Goal: Task Accomplishment & Management: Manage account settings

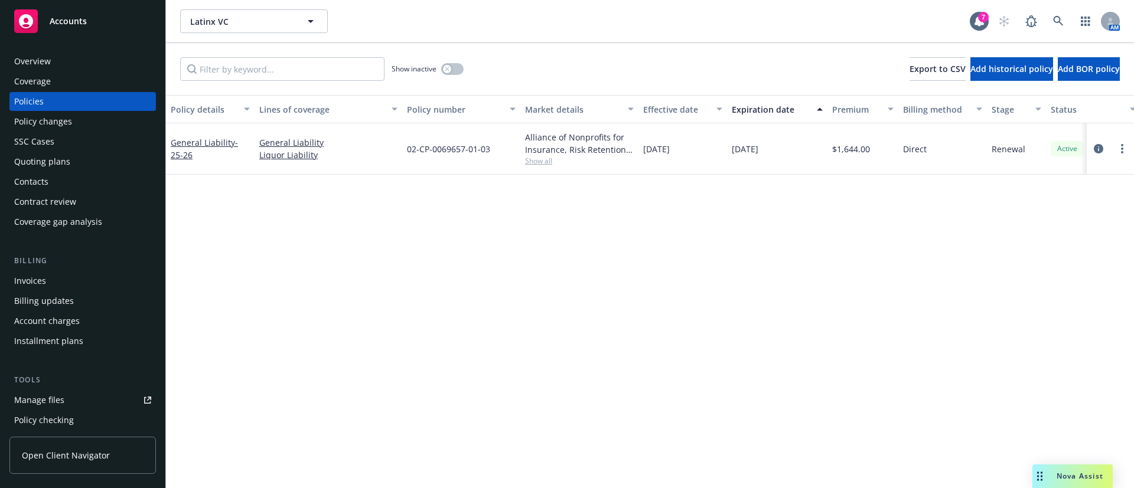
click at [83, 178] on div "Contacts" at bounding box center [82, 181] width 137 height 19
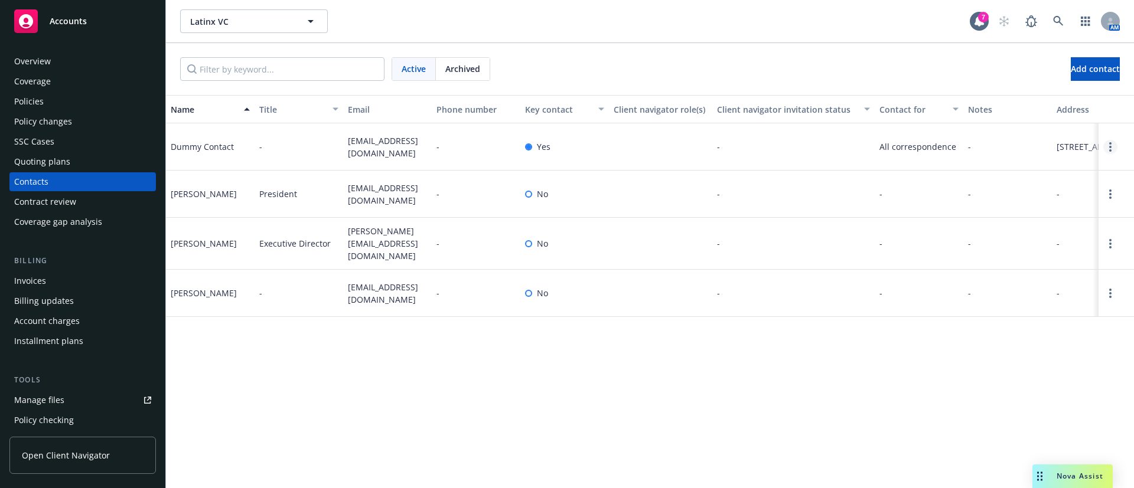
click at [1108, 154] on link "Open options" at bounding box center [1110, 147] width 14 height 14
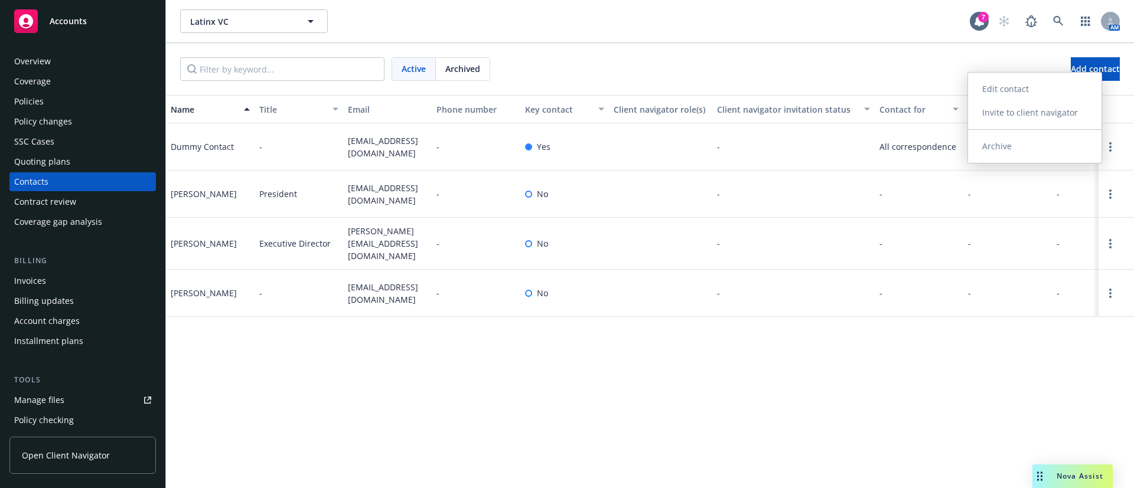
click at [1035, 146] on link "Archive" at bounding box center [1034, 147] width 133 height 24
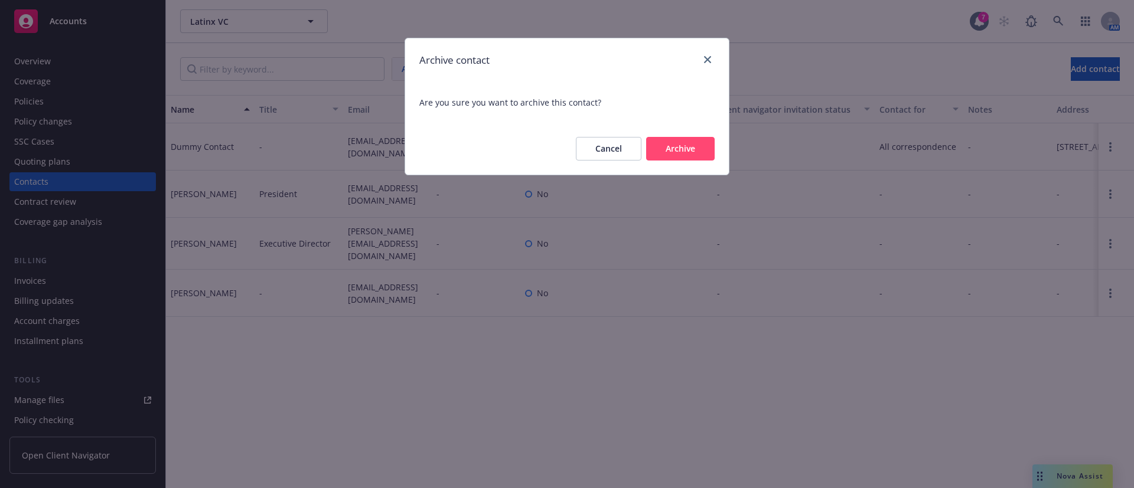
click at [696, 149] on button "Archive" at bounding box center [680, 149] width 69 height 24
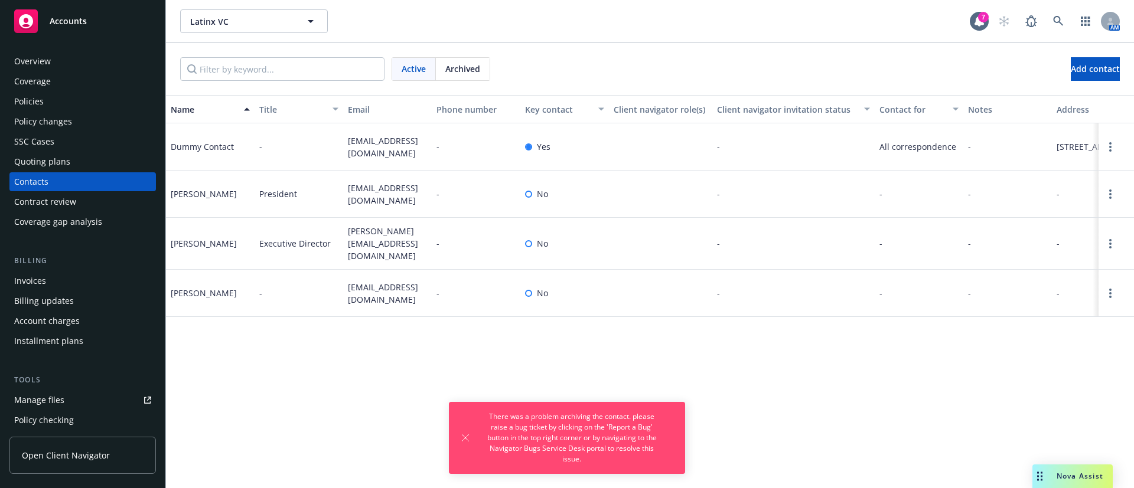
click at [527, 198] on div at bounding box center [528, 194] width 7 height 7
click at [1111, 199] on icon "Open options" at bounding box center [1110, 194] width 2 height 9
click at [1027, 144] on link "Edit contact" at bounding box center [1034, 145] width 133 height 24
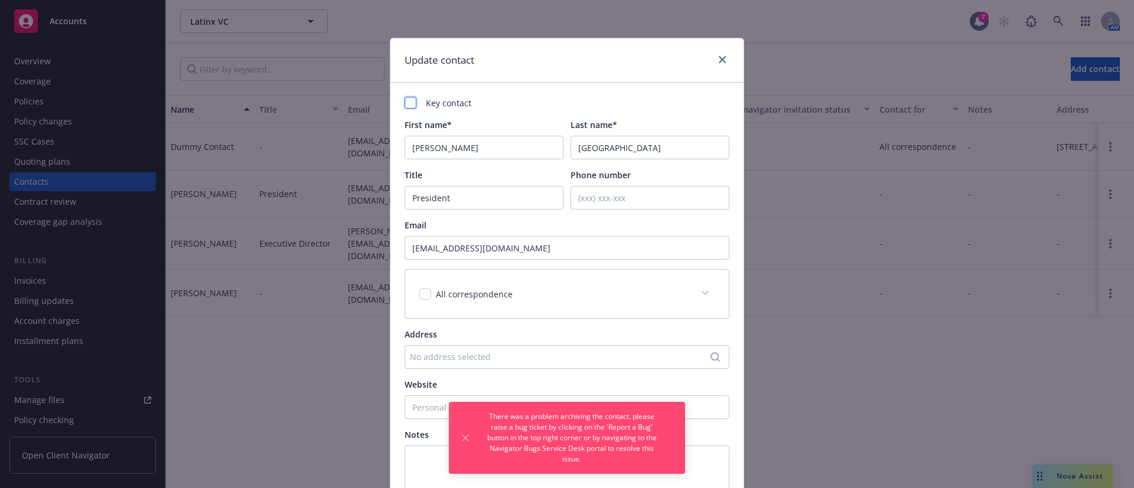
click at [405, 104] on div at bounding box center [411, 103] width 12 height 12
checkbox input "true"
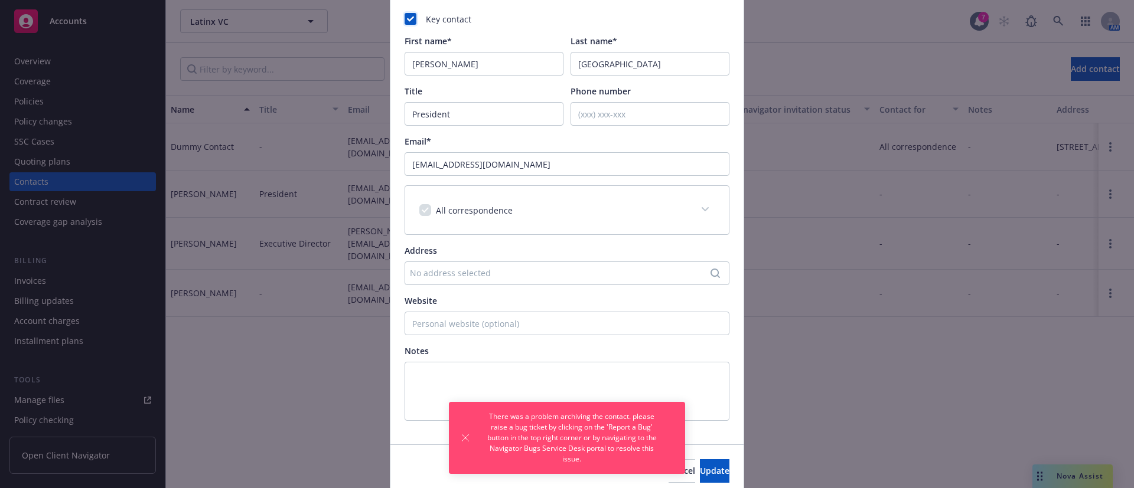
scroll to position [131, 0]
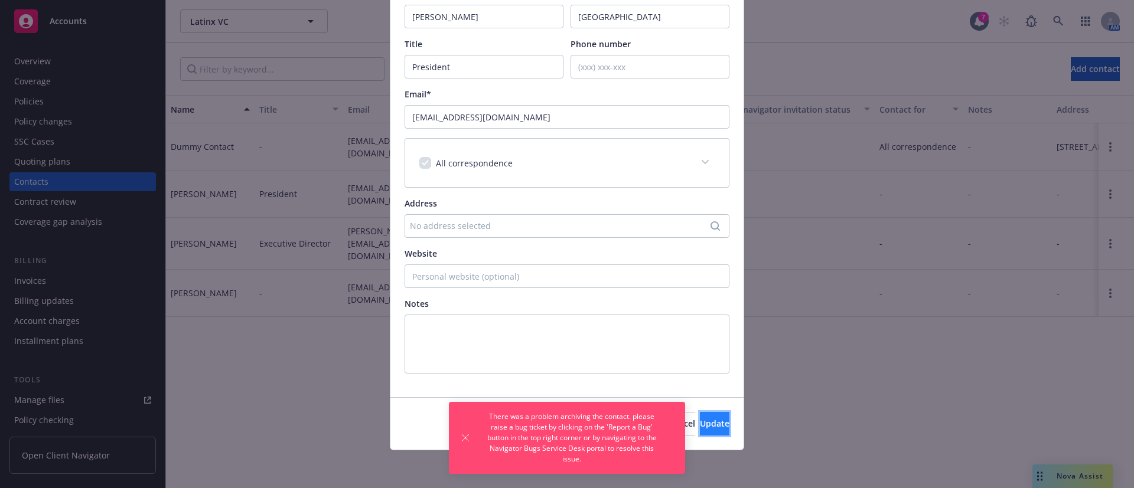
click at [704, 421] on button "Update" at bounding box center [715, 424] width 30 height 24
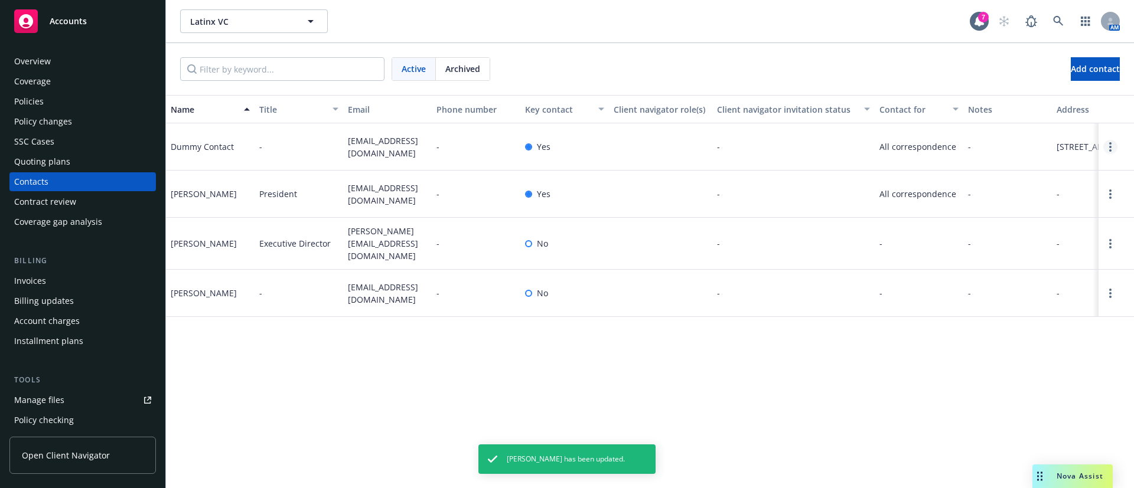
click at [1109, 154] on link "Open options" at bounding box center [1110, 147] width 14 height 14
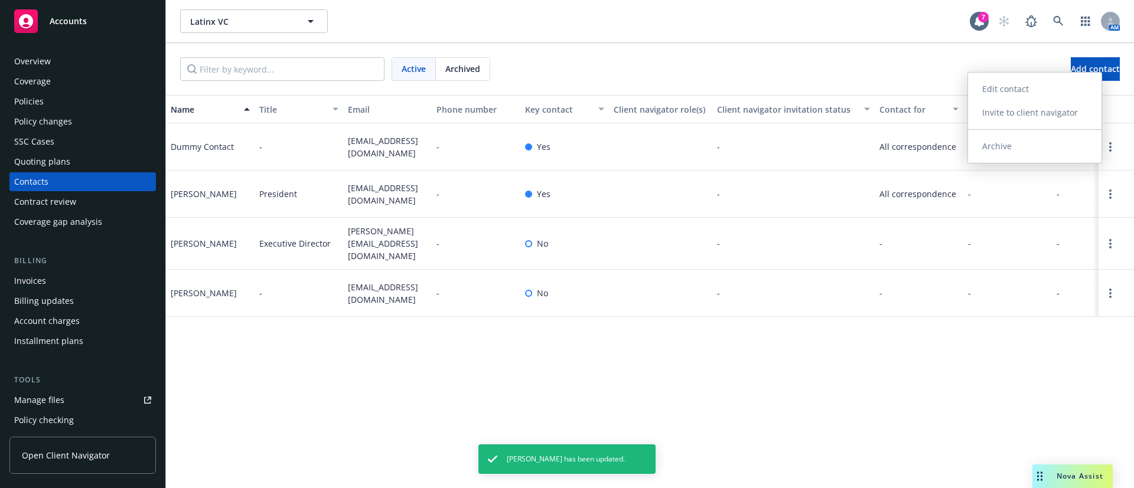
click at [1041, 151] on link "Archive" at bounding box center [1034, 147] width 133 height 24
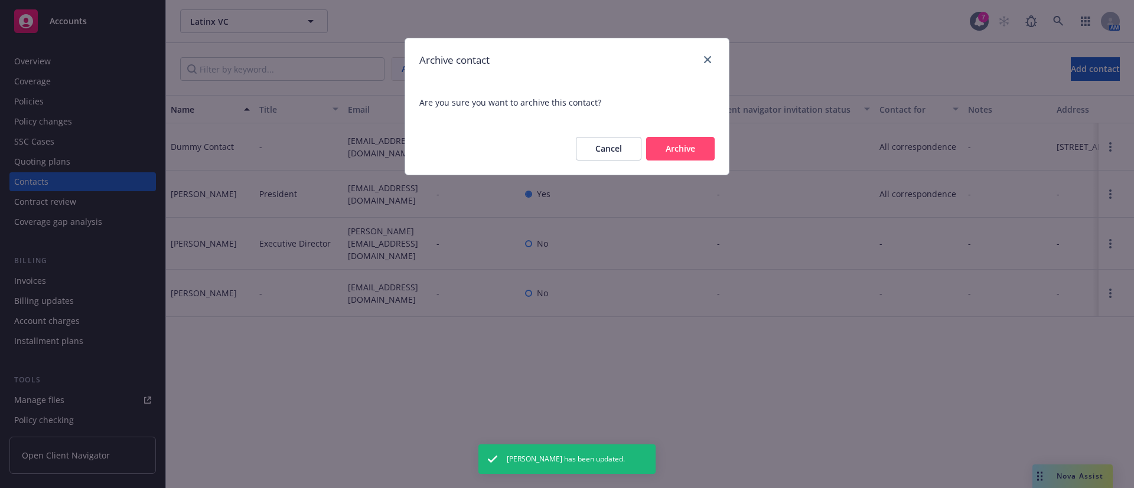
click at [672, 148] on button "Archive" at bounding box center [680, 149] width 69 height 24
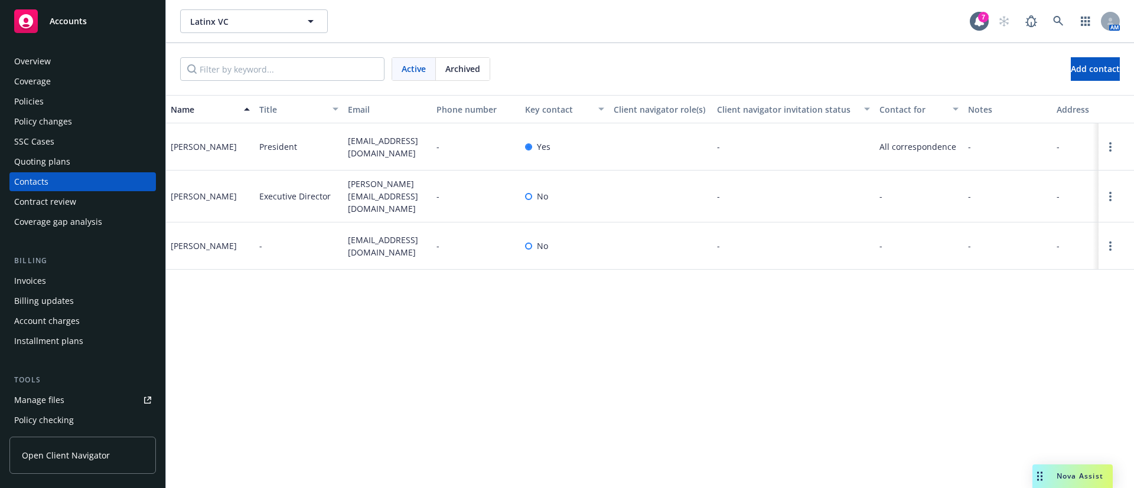
click at [66, 108] on div "Policies" at bounding box center [82, 101] width 137 height 19
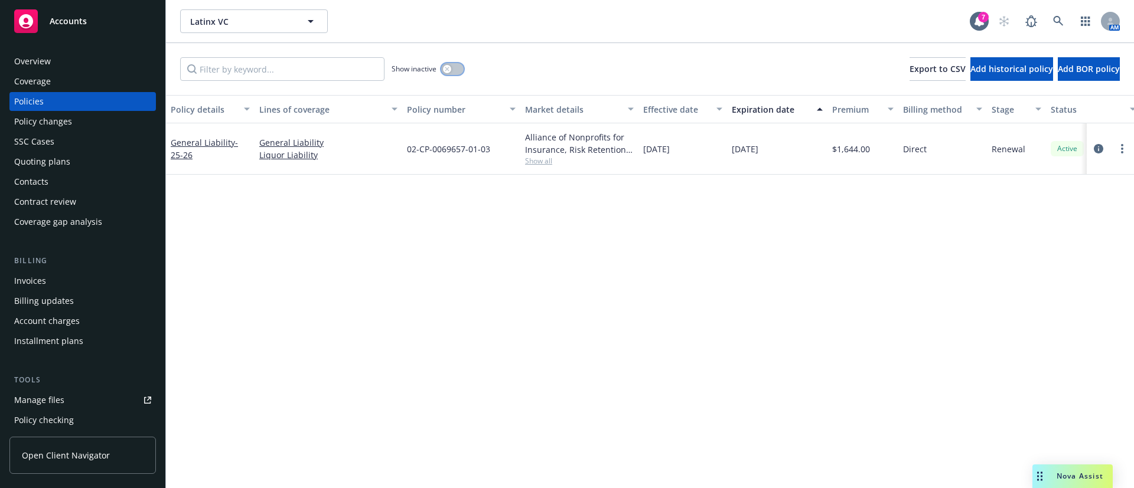
click at [453, 72] on button "button" at bounding box center [452, 69] width 22 height 12
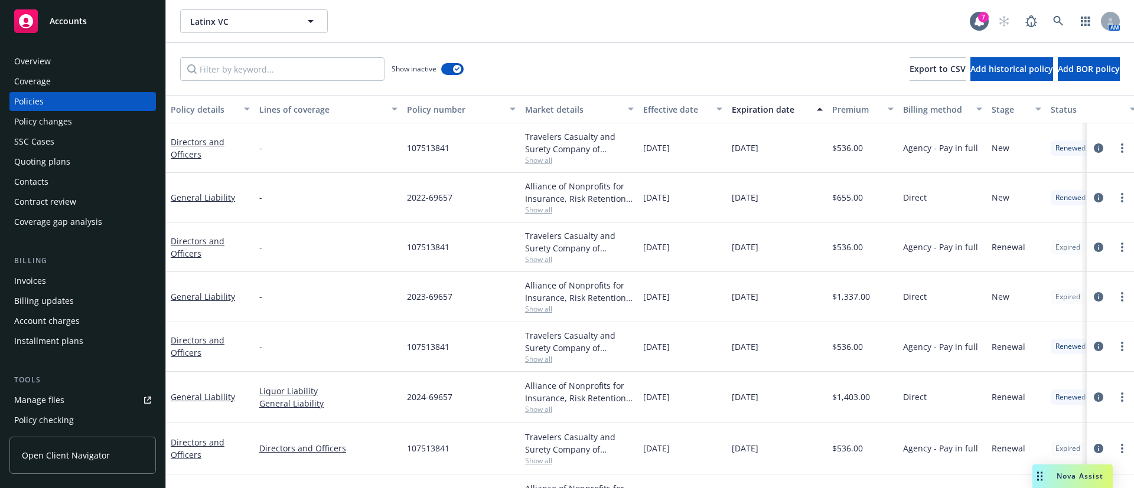
click at [768, 115] on div "Expiration date" at bounding box center [771, 109] width 78 height 12
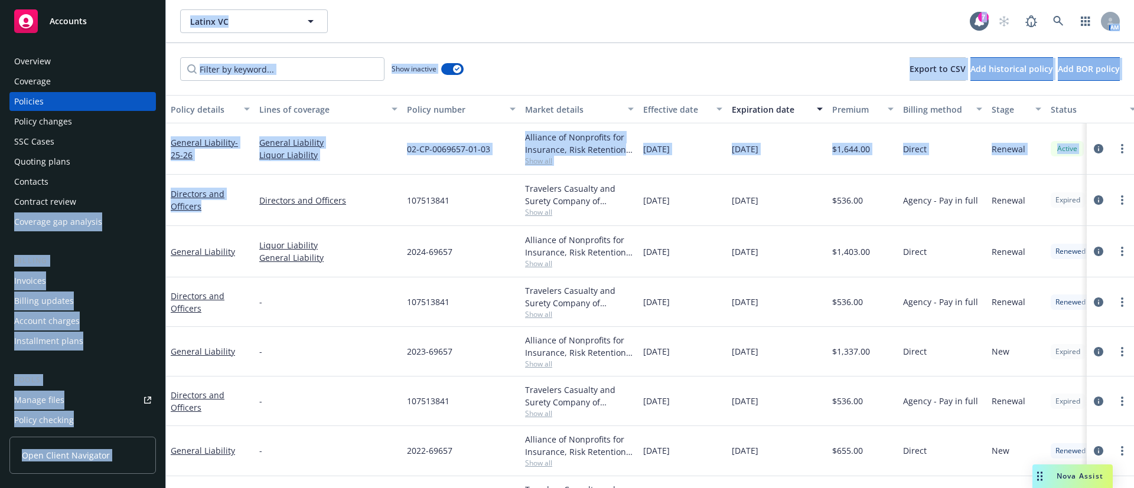
drag, startPoint x: 182, startPoint y: 207, endPoint x: 165, endPoint y: 193, distance: 22.2
click at [165, 193] on div "Accounts Overview Coverage Policies Policy changes SSC Cases Quoting plans Cont…" at bounding box center [567, 244] width 1134 height 488
click at [217, 223] on div "Directors and Officers" at bounding box center [210, 200] width 89 height 51
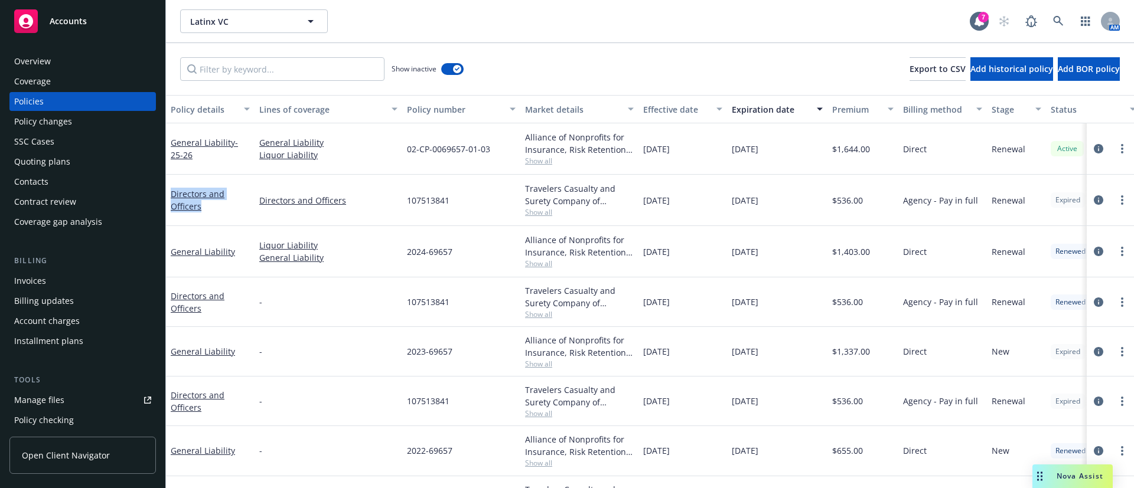
drag, startPoint x: 214, startPoint y: 212, endPoint x: 170, endPoint y: 193, distance: 47.6
click at [170, 193] on div "Directors and Officers" at bounding box center [210, 200] width 89 height 51
copy link "Directors and Officers"
click at [538, 213] on span "Show all" at bounding box center [579, 212] width 109 height 10
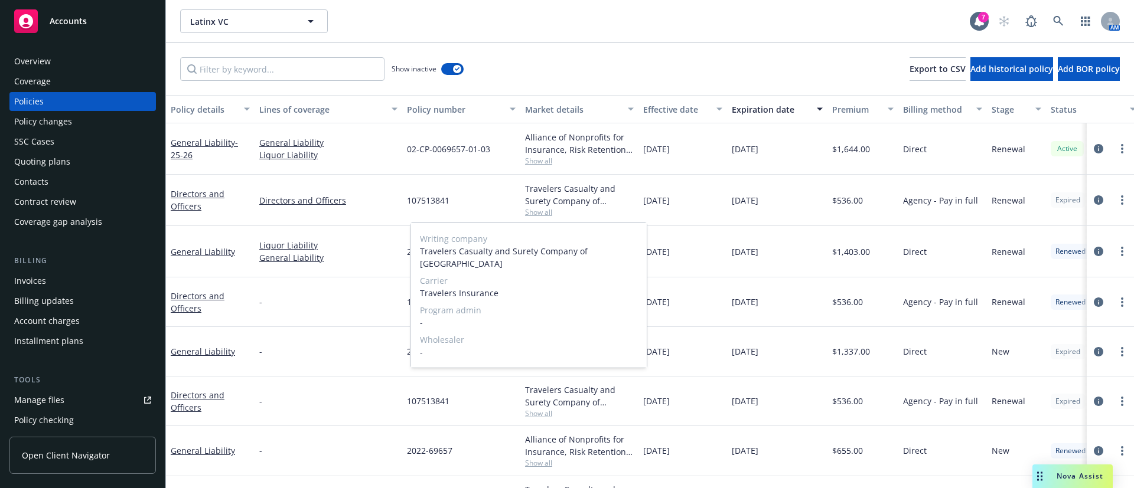
click at [437, 287] on span "Travelers Insurance" at bounding box center [528, 293] width 217 height 12
copy span "Travelers"
drag, startPoint x: 506, startPoint y: 284, endPoint x: 422, endPoint y: 285, distance: 84.5
click at [422, 287] on span "Travelers Insurance" at bounding box center [528, 293] width 217 height 12
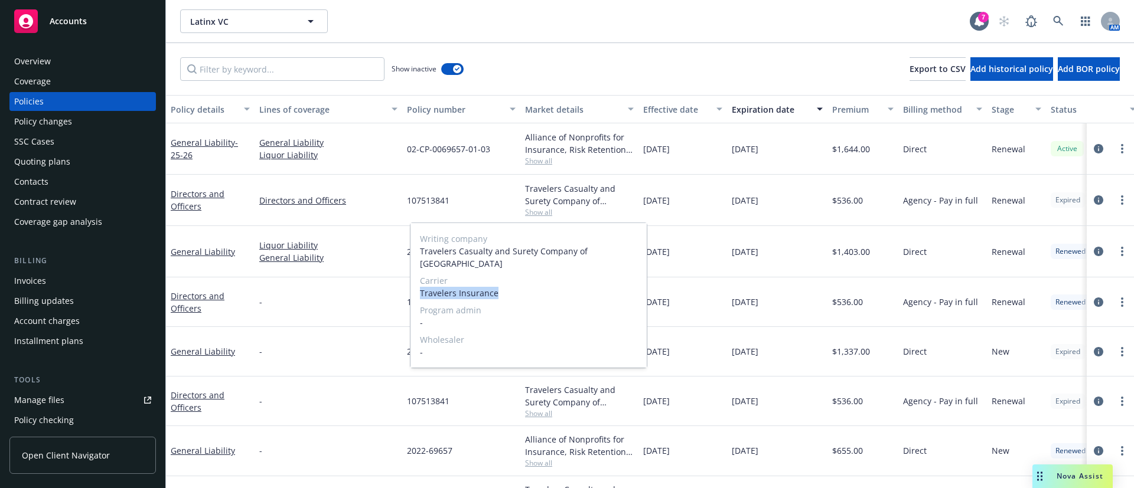
copy span "Travelers Insurance"
